Goal: Task Accomplishment & Management: Complete application form

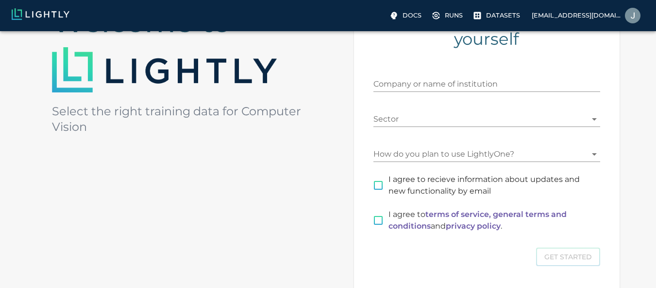
scroll to position [125, 0]
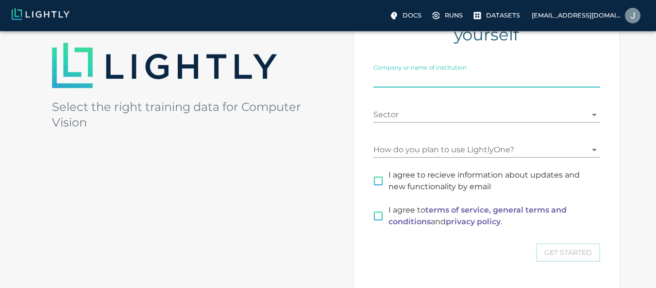
click at [439, 78] on input "Company or name of institution" at bounding box center [486, 80] width 227 height 16
type input "Zawyatech"
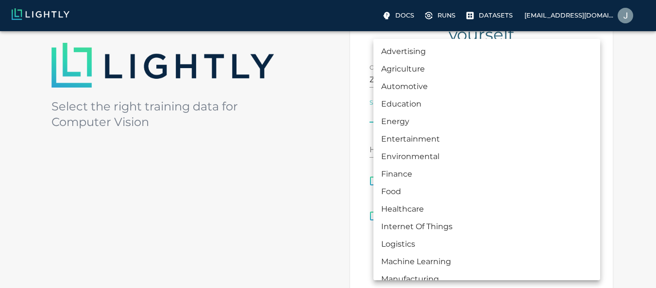
click at [414, 109] on body "Docs Runs Datasets engr1junaid@gmail.com Welcome to Select the right training d…" at bounding box center [328, 134] width 656 height 457
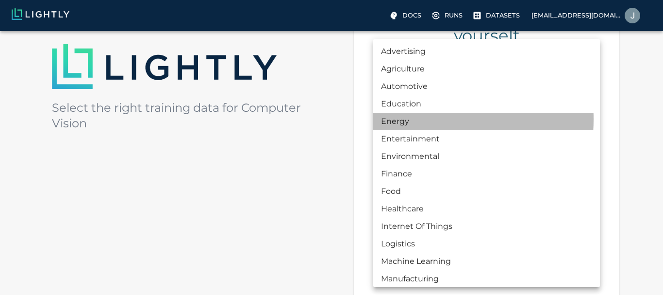
click at [405, 119] on li "Energy" at bounding box center [486, 121] width 227 height 17
type input "ENERGY"
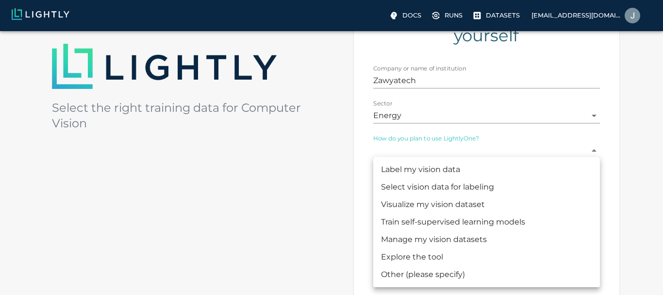
click at [409, 155] on body "Docs Runs Datasets engr1junaid@gmail.com Welcome to Select the right training d…" at bounding box center [331, 135] width 663 height 459
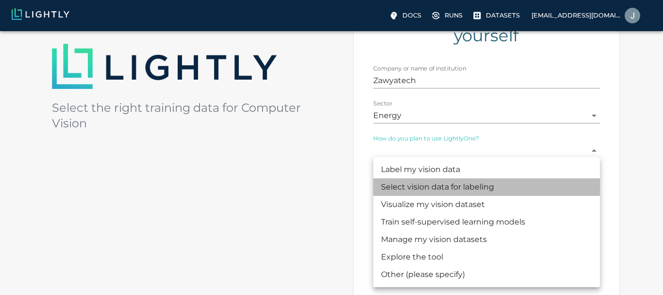
click at [418, 186] on li "Select vision data for labeling" at bounding box center [486, 186] width 227 height 17
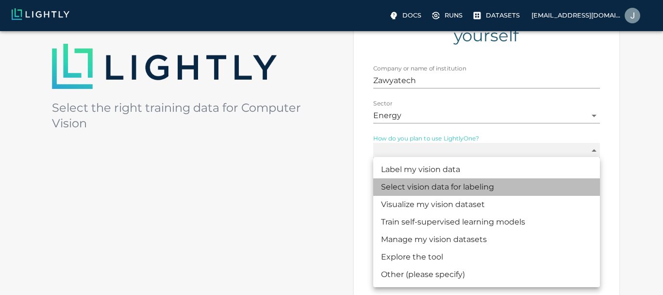
type input "SELECTING"
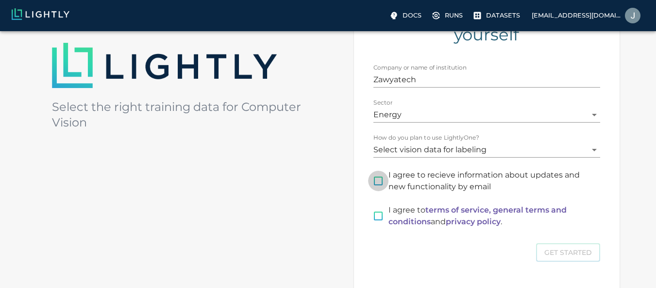
click at [377, 181] on input "I agree to recieve information about updates and new functionality by email" at bounding box center [378, 180] width 20 height 20
checkbox input "true"
click at [378, 216] on input "I agree to terms of service, general terms and conditions and privacy policy ." at bounding box center [378, 215] width 20 height 20
checkbox input "true"
click at [557, 254] on button "Get Started" at bounding box center [568, 252] width 64 height 19
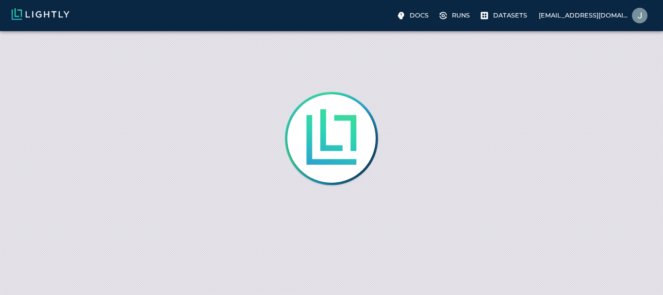
drag, startPoint x: 663, startPoint y: 98, endPoint x: 663, endPoint y: 184, distance: 86.0
click at [663, 0] on html "Docs Runs Datasets engr1junaid@gmail.com Preferences Logout" at bounding box center [331, 0] width 663 height 0
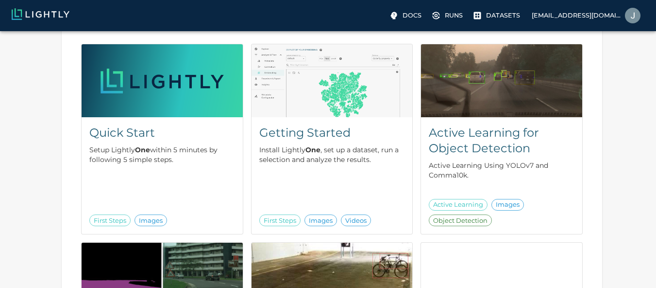
scroll to position [136, 0]
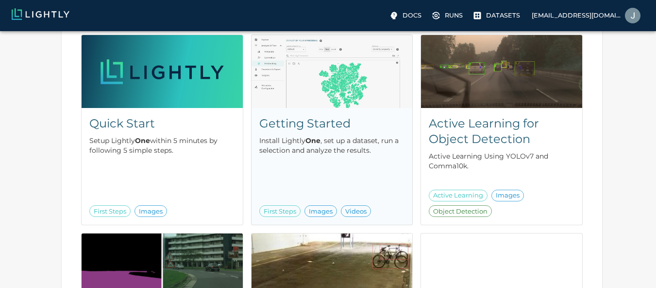
click at [327, 120] on h5 "Getting Started" at bounding box center [332, 124] width 146 height 16
click at [491, 13] on p "Datasets" at bounding box center [503, 15] width 34 height 9
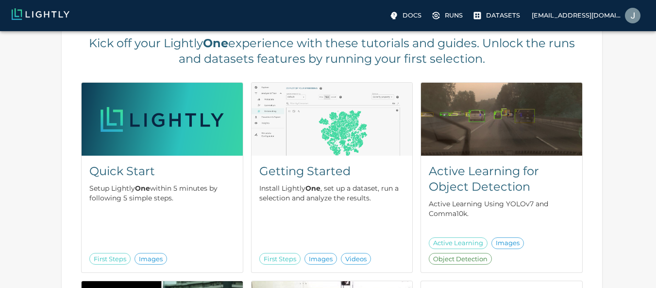
scroll to position [91, 0]
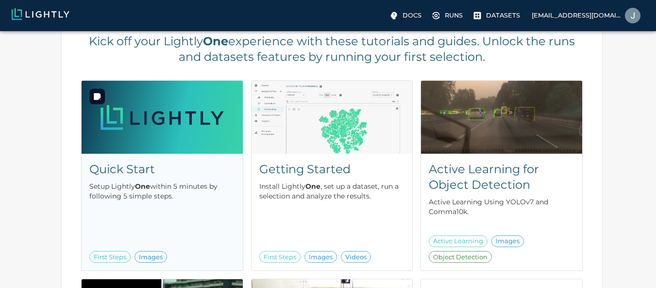
click at [134, 152] on img at bounding box center [162, 117] width 161 height 73
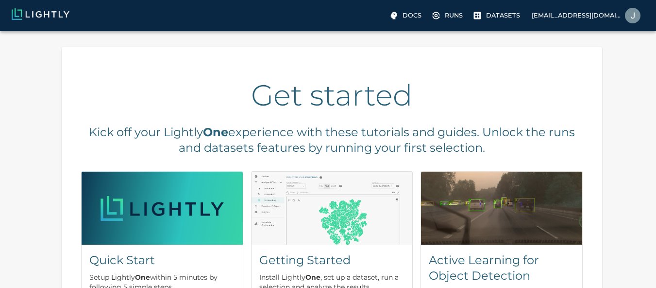
scroll to position [99, 0]
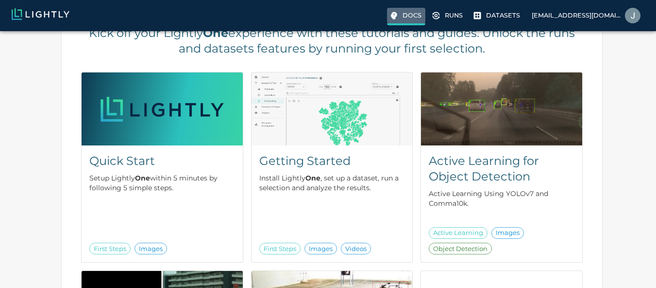
click at [403, 12] on label "Docs" at bounding box center [406, 16] width 38 height 17
drag, startPoint x: 654, startPoint y: 108, endPoint x: 662, endPoint y: 82, distance: 27.5
click at [656, 82] on html "Docs Runs Datasets engr1junaid@gmail.com Get started Kick off your Lightly One …" at bounding box center [328, 217] width 656 height 633
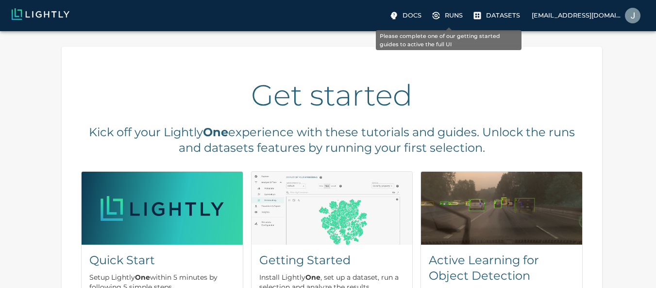
click at [442, 16] on label "Runs" at bounding box center [447, 16] width 37 height 16
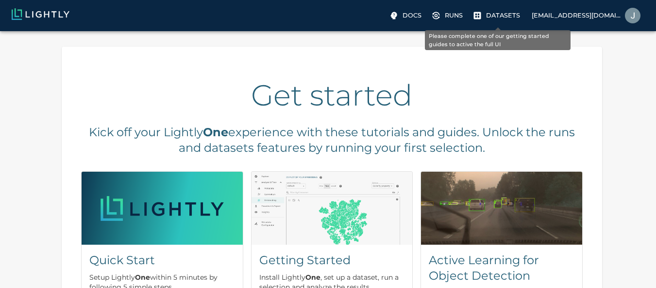
click at [488, 18] on p "Datasets" at bounding box center [503, 15] width 34 height 9
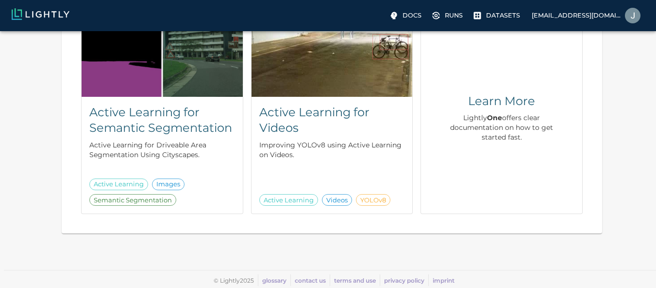
scroll to position [346, 4]
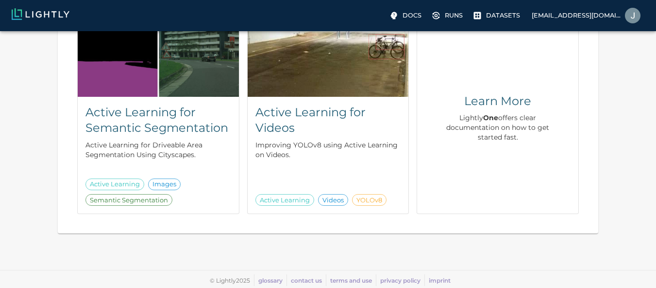
drag, startPoint x: 659, startPoint y: 292, endPoint x: 663, endPoint y: 215, distance: 76.9
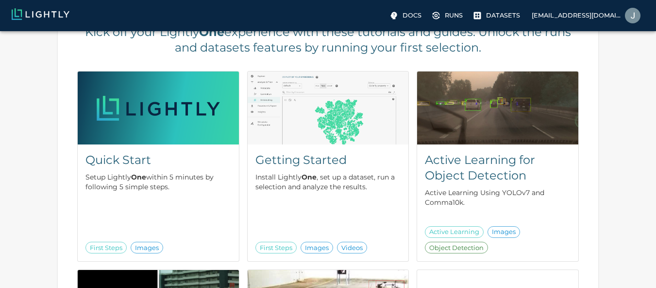
scroll to position [102, 4]
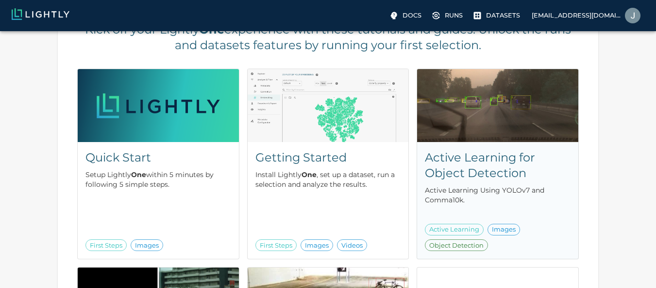
click at [478, 151] on h5 "Active Learning for Object Detection" at bounding box center [498, 165] width 146 height 31
click at [295, 149] on div "Getting Started Install Lightly One , set up a dataset, run a selection and ana…" at bounding box center [328, 200] width 161 height 117
click at [637, 88] on div "Get started Kick off your Lightly One experience with these tutorials and guide…" at bounding box center [328, 221] width 648 height 571
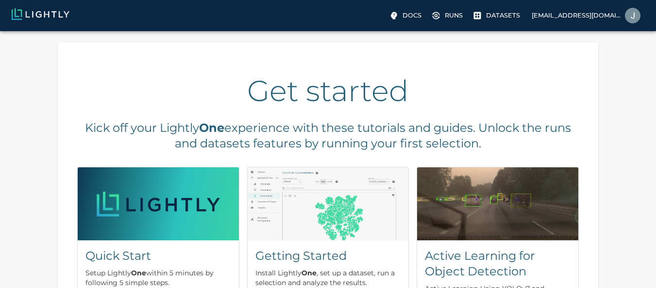
scroll to position [0, 4]
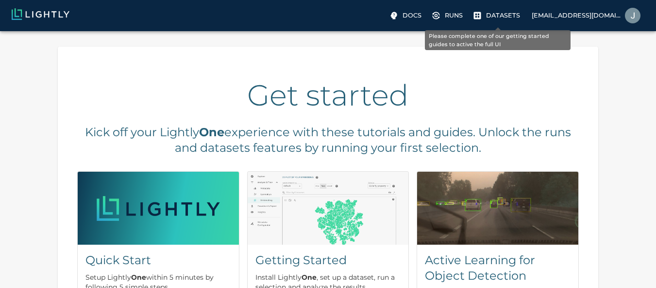
click at [496, 16] on p "Datasets" at bounding box center [503, 15] width 34 height 9
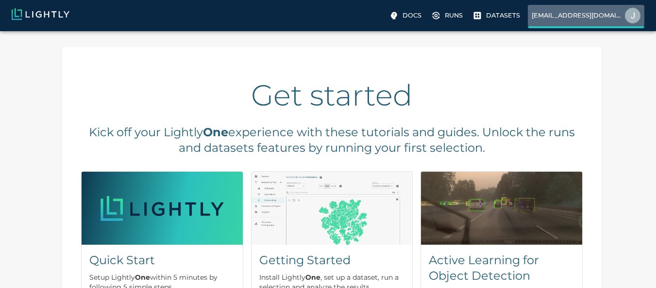
click at [630, 16] on img at bounding box center [633, 16] width 16 height 16
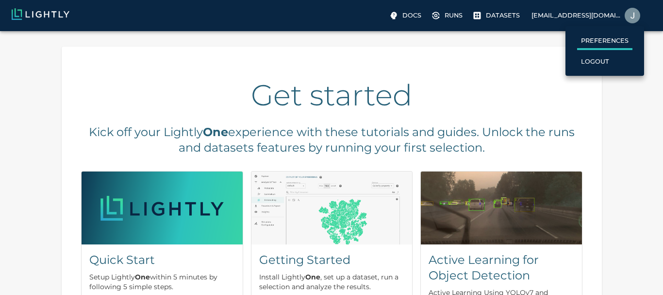
click at [607, 43] on p "Preferences" at bounding box center [605, 40] width 48 height 9
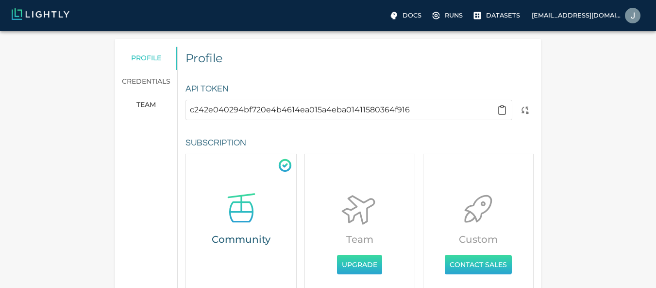
drag, startPoint x: 656, startPoint y: 122, endPoint x: 663, endPoint y: 190, distance: 68.4
click at [656, 190] on html "Docs Runs Datasets engr1junaid@gmail.com profile credentials team Profile API T…" at bounding box center [328, 193] width 656 height 386
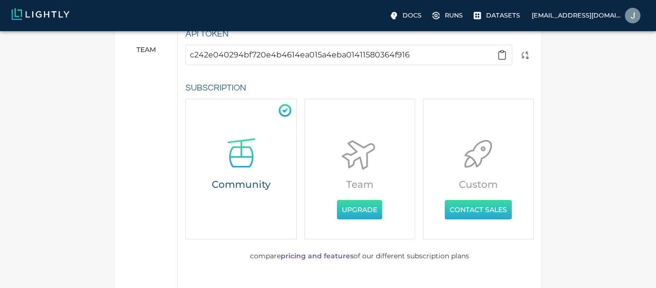
scroll to position [29, 0]
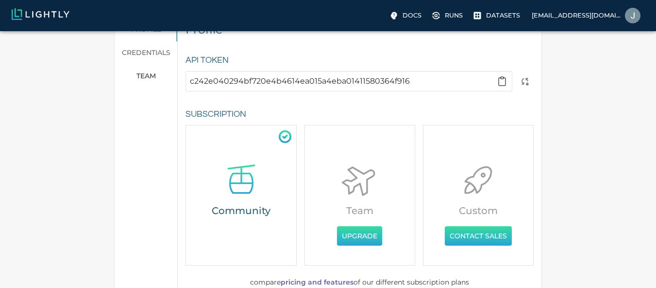
click at [247, 159] on div "Community" at bounding box center [241, 195] width 111 height 141
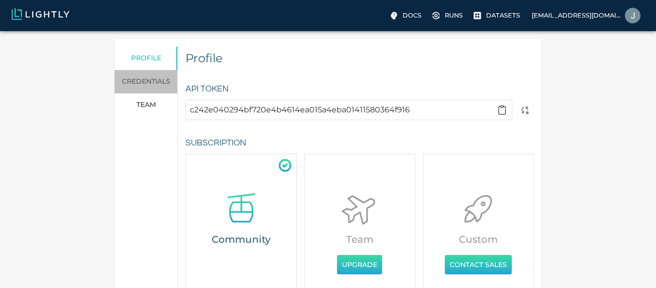
click at [144, 83] on link "credentials" at bounding box center [146, 81] width 63 height 23
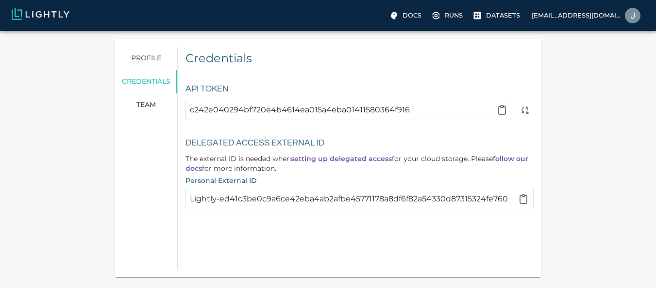
click at [27, 15] on img at bounding box center [41, 14] width 58 height 12
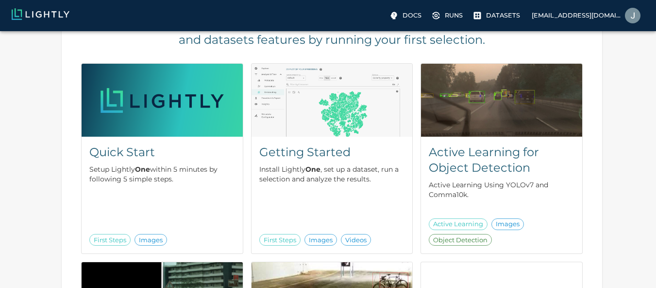
scroll to position [109, 0]
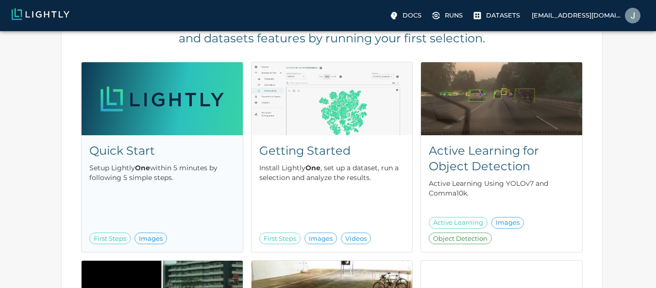
click at [128, 169] on p "Setup Lightly One within 5 minutes by following 5 simple steps." at bounding box center [162, 172] width 146 height 19
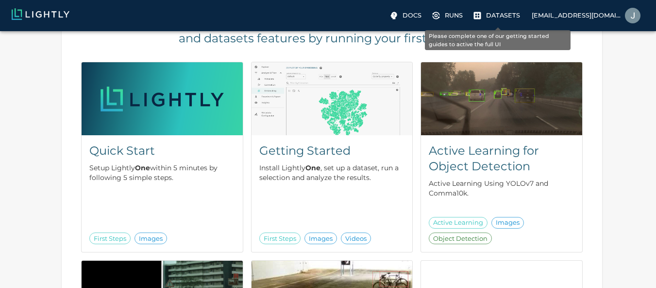
click at [503, 16] on p "Datasets" at bounding box center [503, 15] width 34 height 9
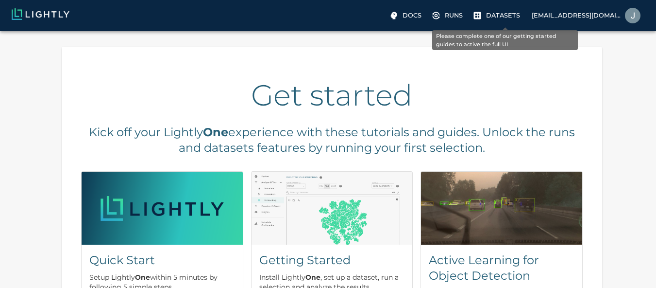
click at [503, 16] on p "Datasets" at bounding box center [503, 15] width 34 height 9
click at [491, 14] on p "Datasets" at bounding box center [503, 15] width 34 height 9
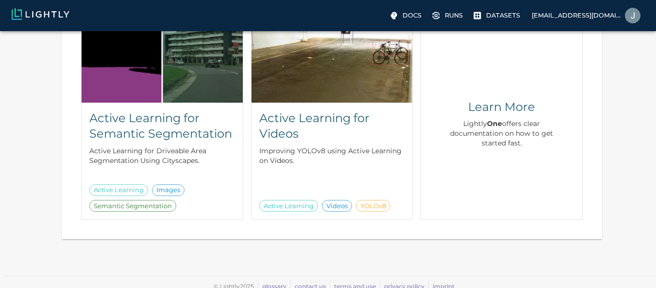
scroll to position [346, 0]
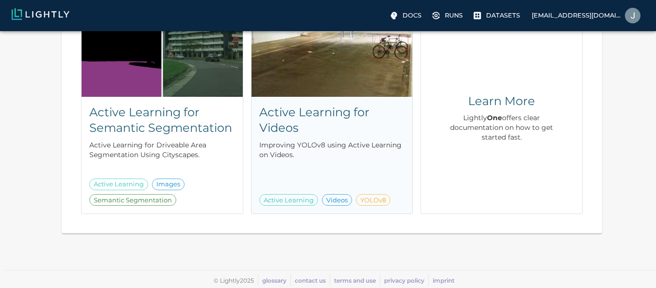
click at [278, 203] on span "Active Learning" at bounding box center [289, 200] width 58 height 10
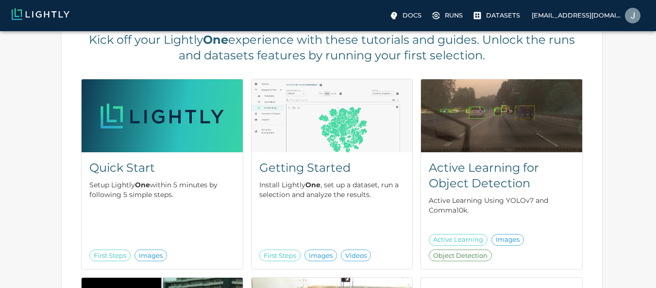
scroll to position [93, 0]
